Goal: Go to known website: Access a specific website the user already knows

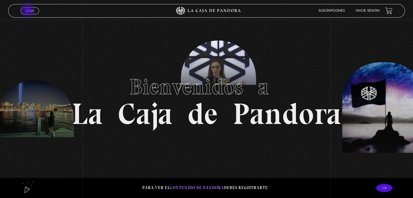
click at [28, 11] on span "Menu" at bounding box center [30, 10] width 9 height 3
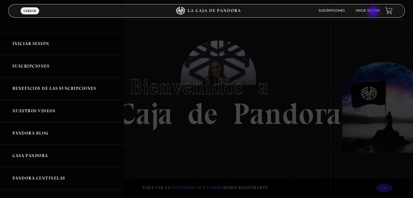
click at [374, 12] on link "Inicie sesión" at bounding box center [368, 10] width 24 height 3
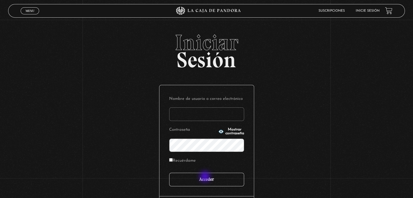
type input "[PERSON_NAME][EMAIL_ADDRESS][DOMAIN_NAME]"
click at [205, 177] on input "Acceder" at bounding box center [206, 180] width 75 height 14
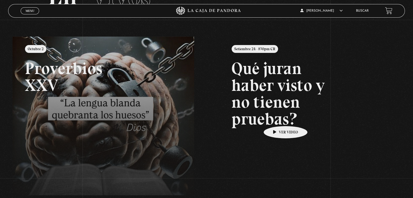
scroll to position [49, 0]
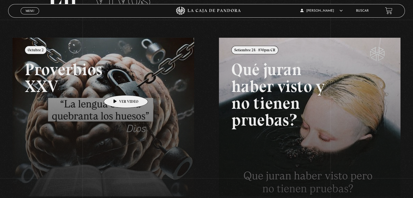
click at [117, 87] on link at bounding box center [218, 137] width 413 height 198
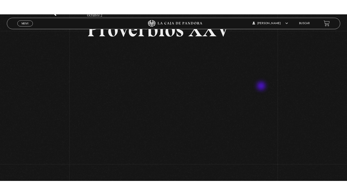
scroll to position [54, 0]
